Goal: Task Accomplishment & Management: Manage account settings

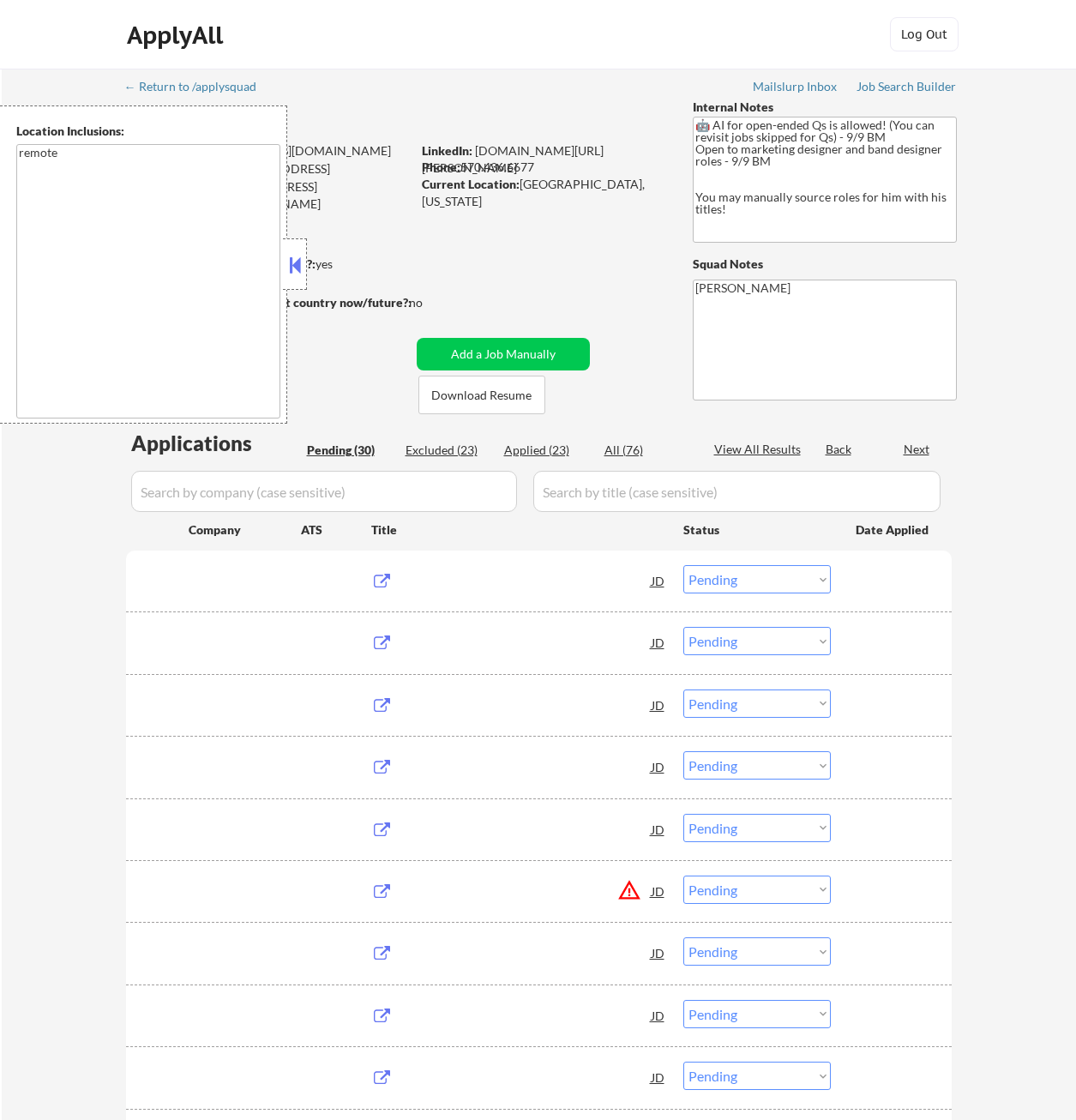
select select ""pending""
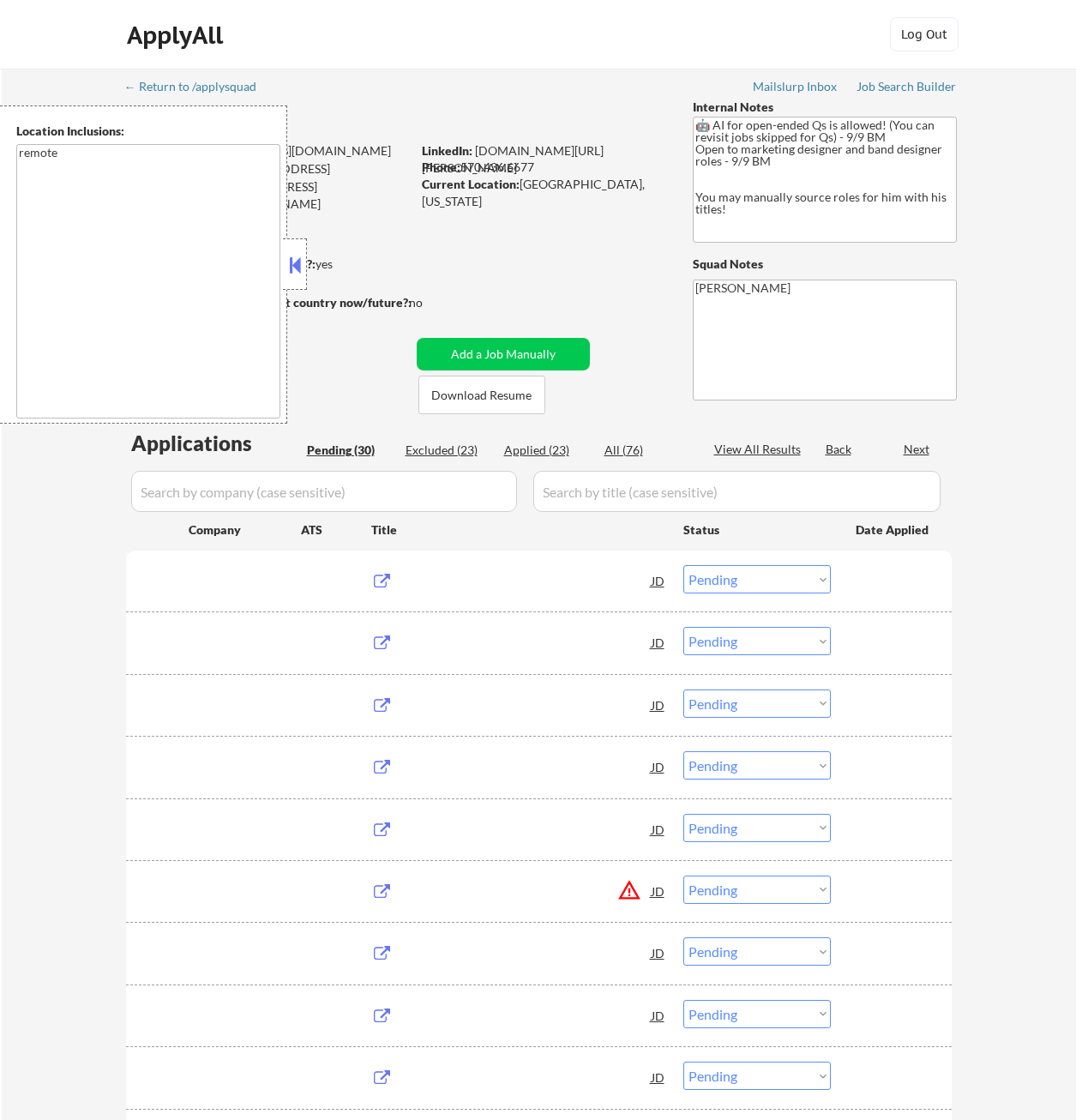
select select ""pending""
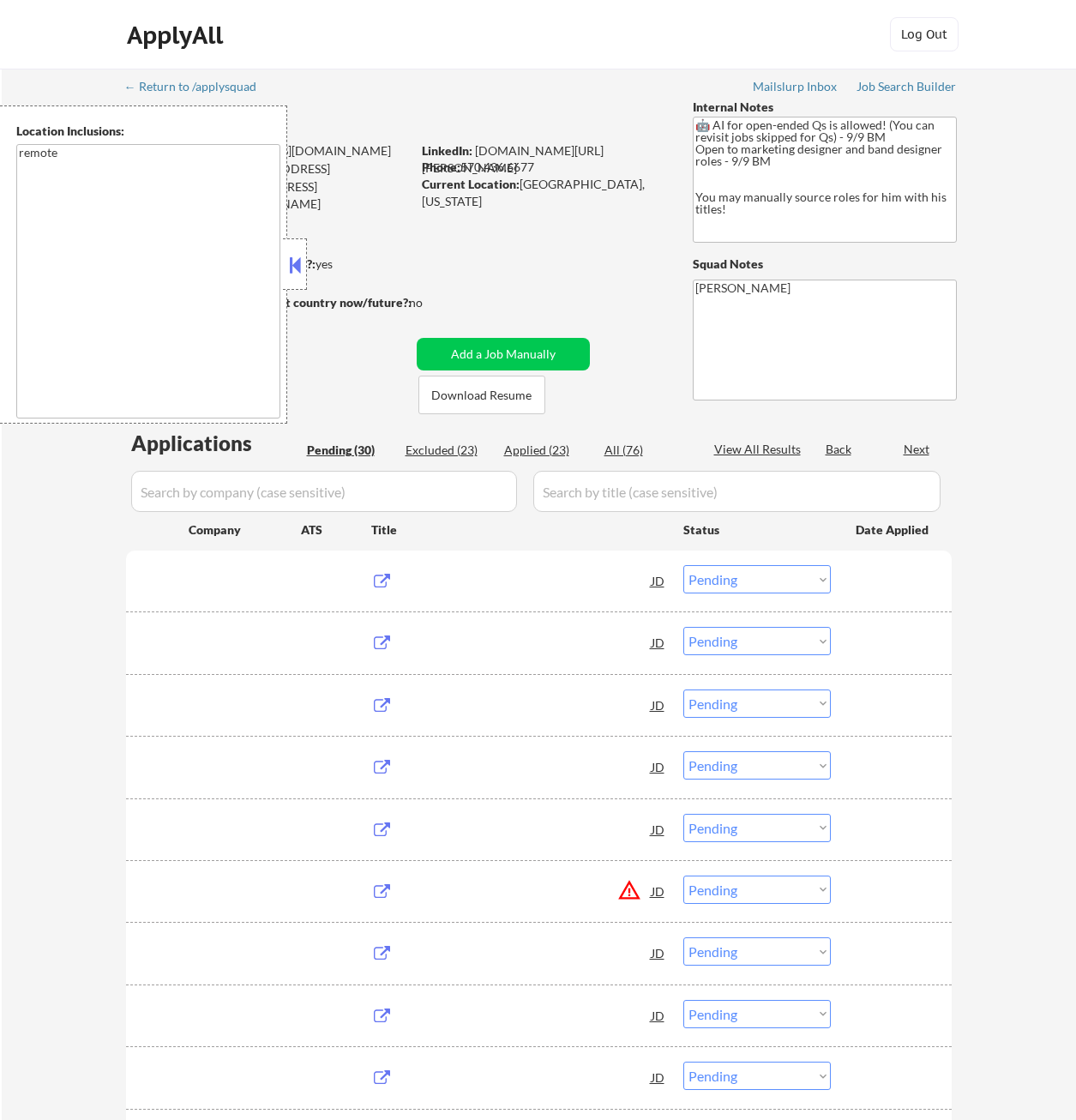
select select ""pending""
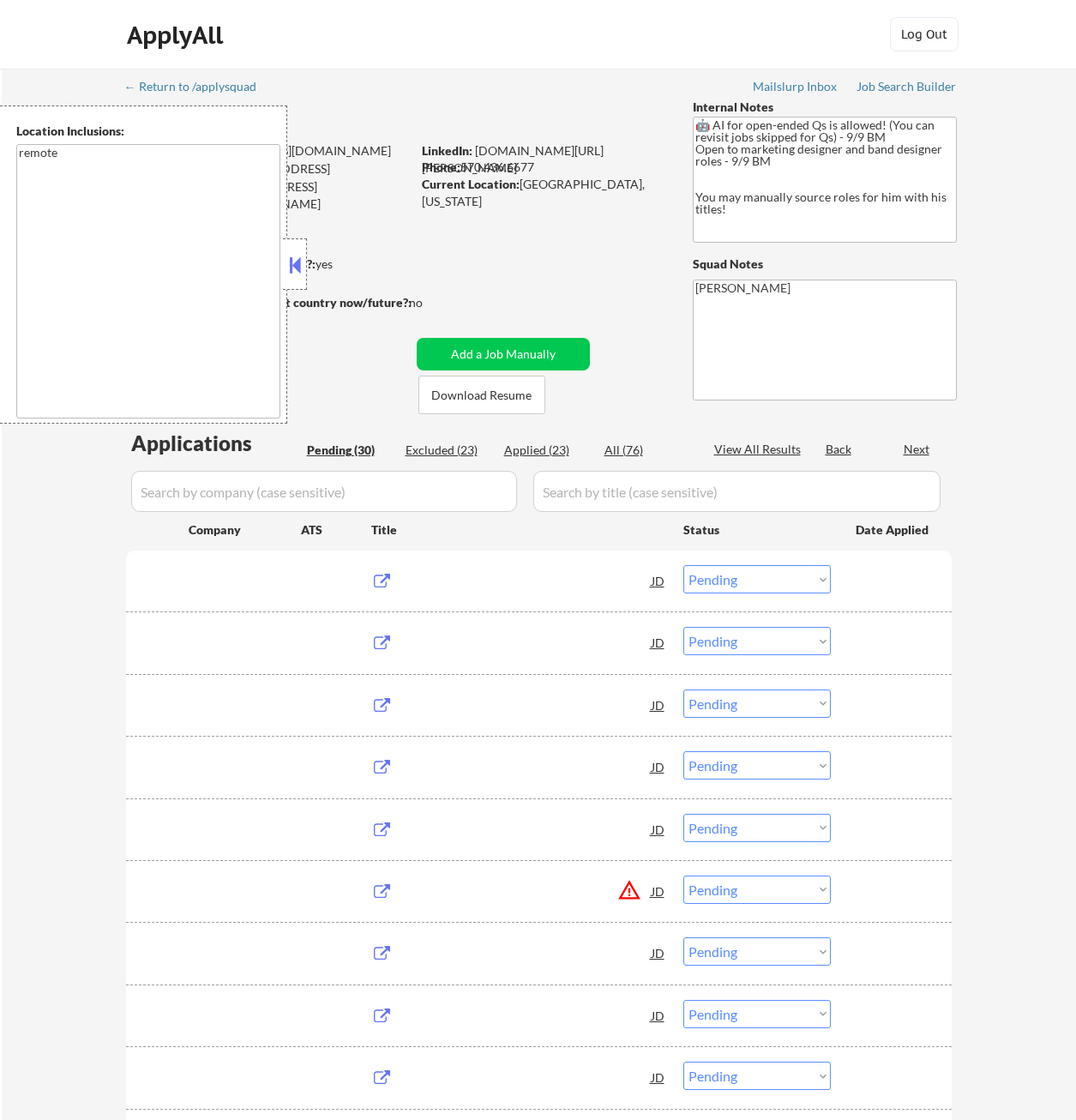
select select ""pending""
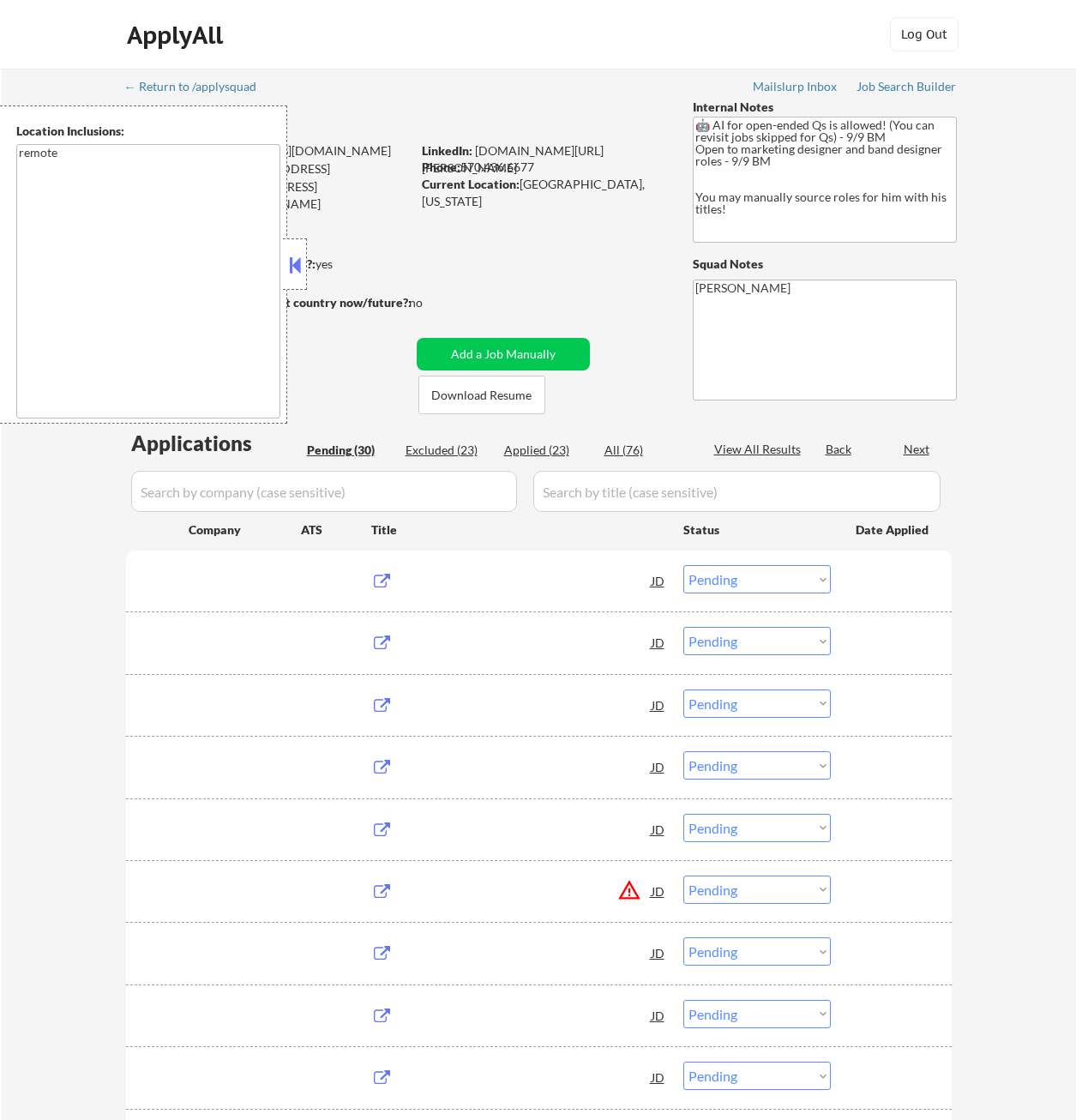
select select ""pending""
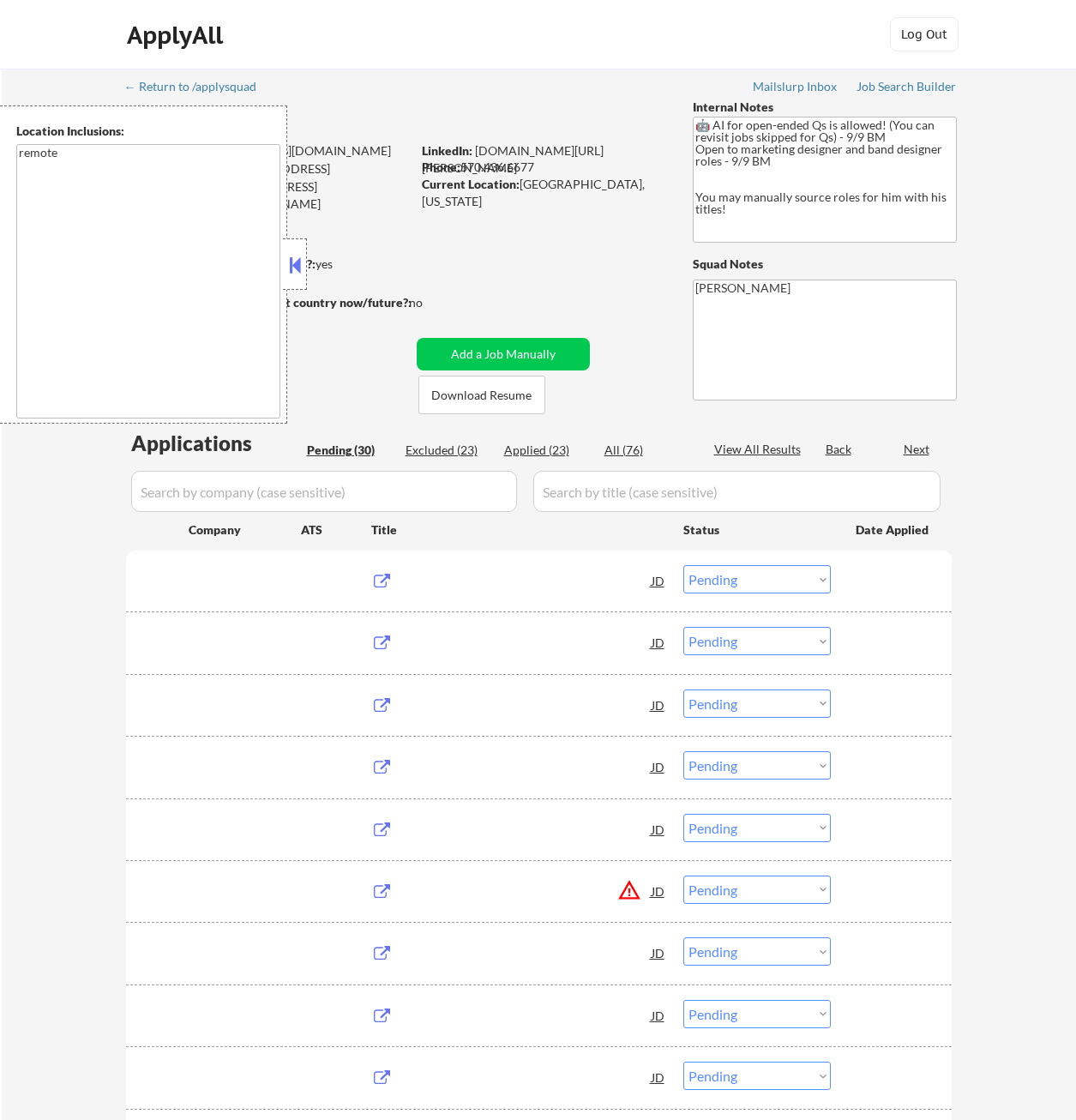
select select ""pending""
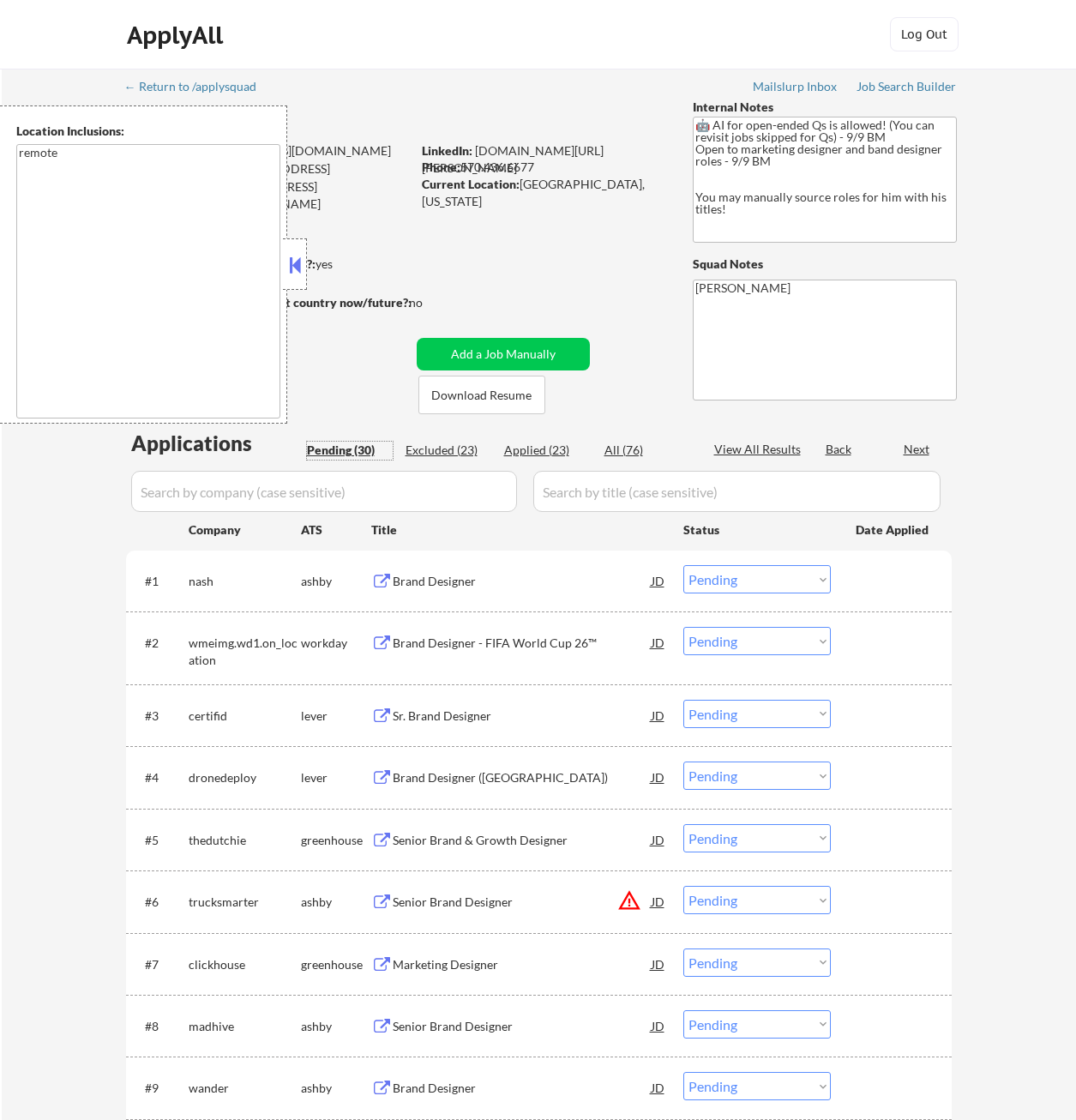
click at [355, 446] on div "Pending (30)" at bounding box center [349, 451] width 86 height 17
